Goal: Information Seeking & Learning: Learn about a topic

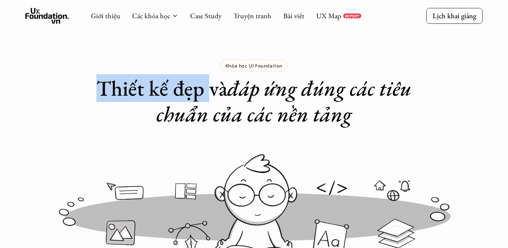
drag, startPoint x: 117, startPoint y: 89, endPoint x: 225, endPoint y: 95, distance: 108.6
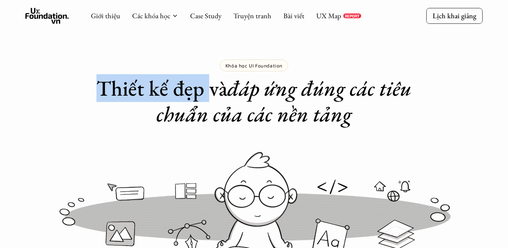
click at [225, 95] on h1 "Thiết kế đẹp và đáp ứng đúng các tiêu chuẩn của các nền tảng" at bounding box center [254, 101] width 318 height 52
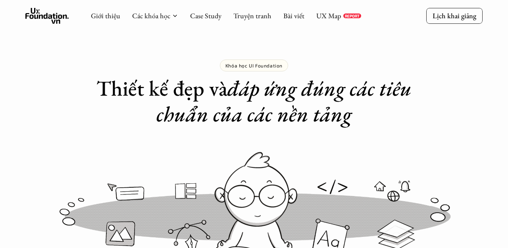
click at [231, 88] on h1 "Thiết kế đẹp và đáp ứng đúng các tiêu chuẩn của các nền tảng" at bounding box center [254, 101] width 318 height 52
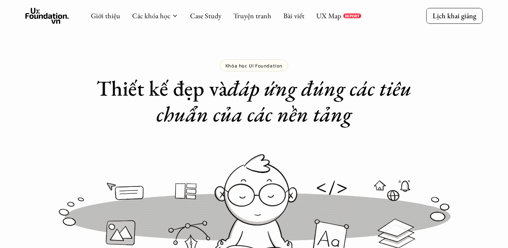
drag, startPoint x: 221, startPoint y: 88, endPoint x: 249, endPoint y: 92, distance: 27.7
click at [248, 92] on h1 "Thiết kế đẹp và đáp ứng đúng các tiêu chuẩn của các nền tảng" at bounding box center [254, 101] width 318 height 52
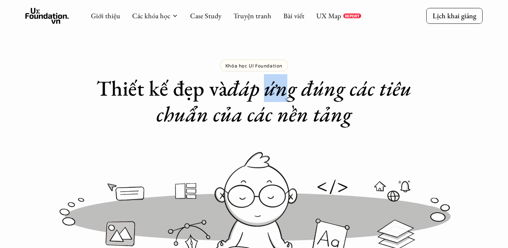
drag, startPoint x: 283, startPoint y: 92, endPoint x: 306, endPoint y: 92, distance: 23.4
click at [306, 92] on em "đáp ứng đúng các tiêu chuẩn của các nền tảng" at bounding box center [286, 101] width 260 height 54
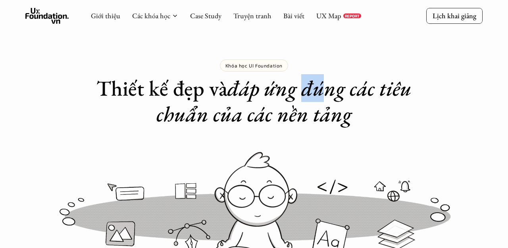
drag, startPoint x: 321, startPoint y: 93, endPoint x: 351, endPoint y: 94, distance: 30.6
click at [351, 94] on em "đáp ứng đúng các tiêu chuẩn của các nền tảng" at bounding box center [286, 101] width 260 height 54
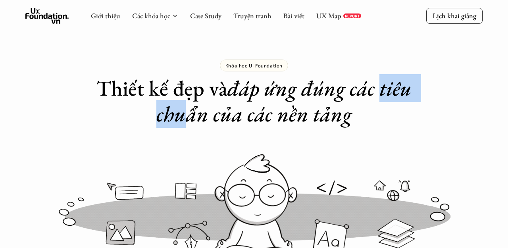
drag, startPoint x: 135, startPoint y: 113, endPoint x: 205, endPoint y: 123, distance: 70.5
click at [206, 123] on h1 "Thiết kế đẹp và đáp ứng đúng các tiêu chuẩn của các nền tảng" at bounding box center [254, 101] width 318 height 52
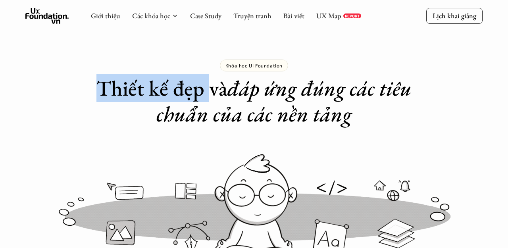
drag, startPoint x: 119, startPoint y: 89, endPoint x: 227, endPoint y: 91, distance: 108.0
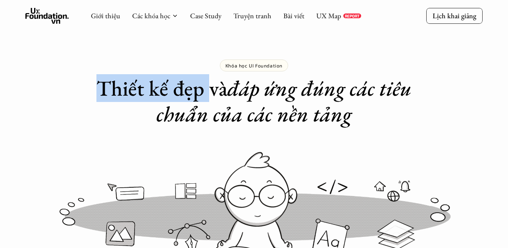
click at [227, 91] on h1 "Thiết kế đẹp và đáp ứng đúng các tiêu chuẩn của các nền tảng" at bounding box center [254, 101] width 318 height 52
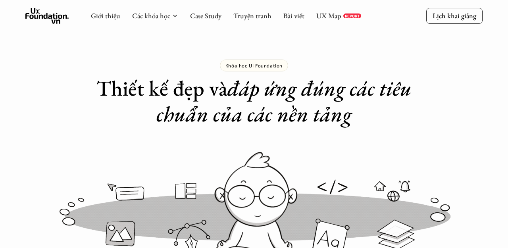
click at [230, 93] on h1 "Thiết kế đẹp và đáp ứng đúng các tiêu chuẩn của các nền tảng" at bounding box center [254, 101] width 318 height 52
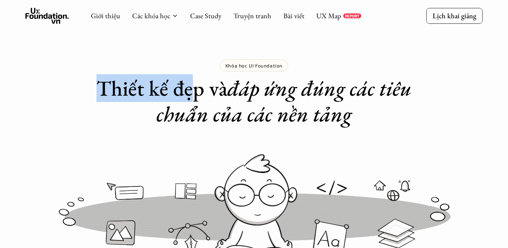
drag, startPoint x: 116, startPoint y: 85, endPoint x: 211, endPoint y: 88, distance: 94.9
click at [211, 88] on h1 "Thiết kế đẹp và đáp ứng đúng các tiêu chuẩn của các nền tảng" at bounding box center [254, 101] width 318 height 52
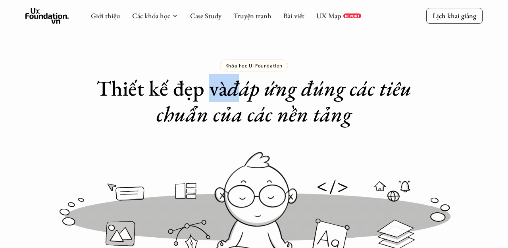
drag, startPoint x: 228, startPoint y: 91, endPoint x: 255, endPoint y: 92, distance: 27.0
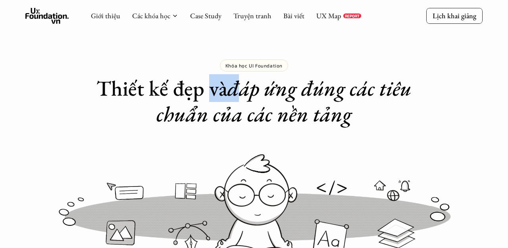
click at [255, 92] on h1 "Thiết kế đẹp và đáp ứng đúng các tiêu chuẩn của các nền tảng" at bounding box center [254, 101] width 318 height 52
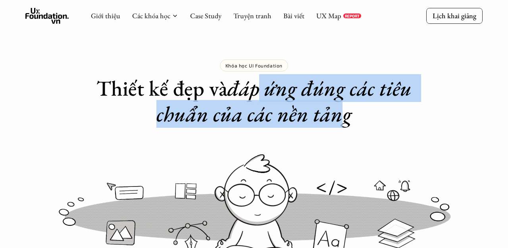
drag, startPoint x: 281, startPoint y: 92, endPoint x: 362, endPoint y: 129, distance: 88.8
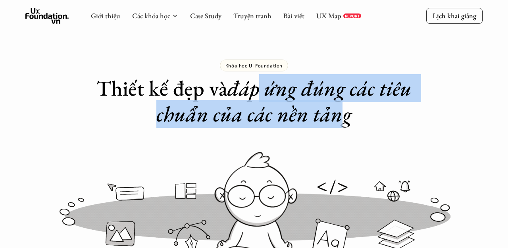
click at [361, 125] on em "đáp ứng đúng các tiêu chuẩn của các nền tảng" at bounding box center [286, 101] width 260 height 54
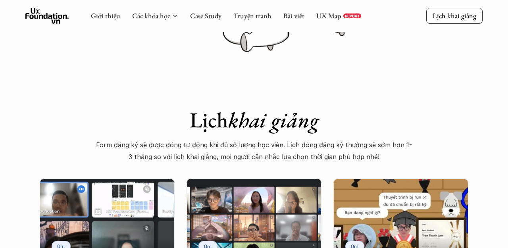
scroll to position [213, 0]
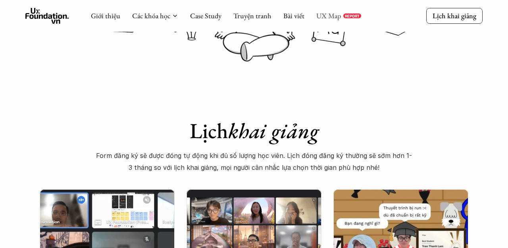
click at [326, 16] on link "UX Map" at bounding box center [328, 15] width 25 height 9
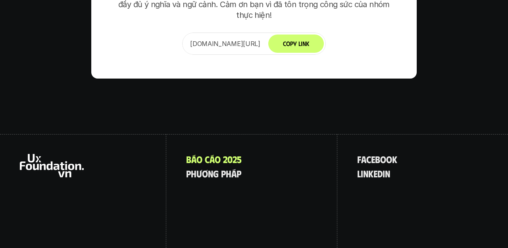
scroll to position [5480, 0]
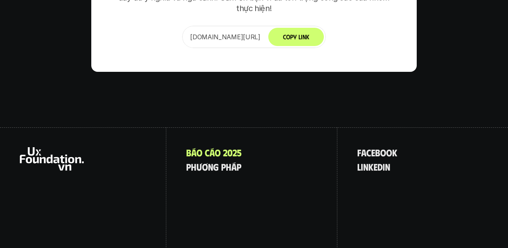
click at [266, 191] on div "B á o c á o 2 0 2 5 p h ư ơ n g p h á p" at bounding box center [251, 197] width 171 height 140
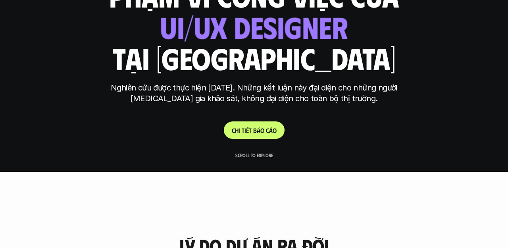
scroll to position [0, 0]
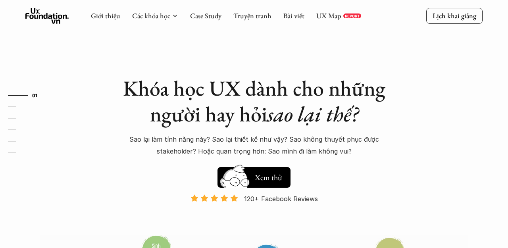
click at [50, 17] on use at bounding box center [47, 16] width 44 height 16
click at [113, 17] on link "Giới thiệu" at bounding box center [105, 15] width 29 height 9
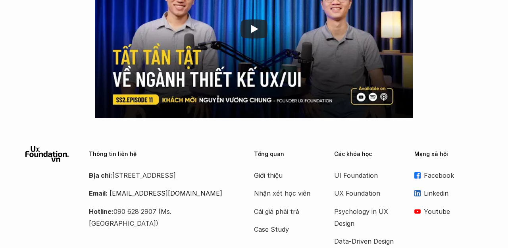
scroll to position [1363, 0]
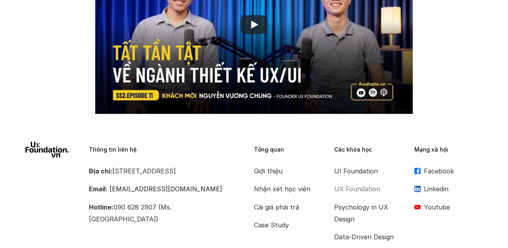
click at [360, 190] on p "UX Foundation" at bounding box center [366, 189] width 64 height 12
